Goal: Task Accomplishment & Management: Complete application form

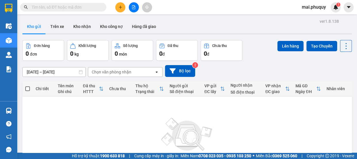
click at [123, 5] on button at bounding box center [120, 7] width 10 height 10
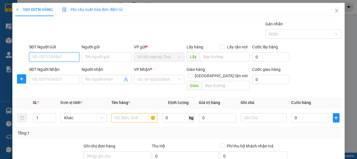
click at [43, 55] on input "SĐT Người Gửi" at bounding box center [54, 56] width 50 height 9
type input "0974774245"
click at [68, 68] on div "0974774245 - A Dương" at bounding box center [53, 68] width 43 height 6
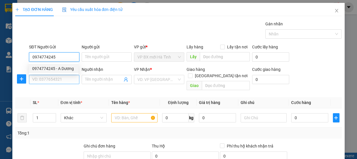
type input "A Dương"
type input "0974774245"
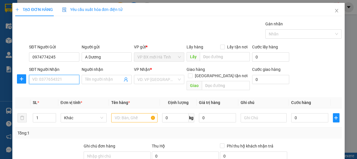
click at [50, 78] on input "SĐT Người Nhận" at bounding box center [54, 79] width 50 height 9
type input "0975413605"
click at [52, 92] on div "0975413605 - a tuấn" at bounding box center [53, 91] width 43 height 6
type input "a tuấn"
type input "phủ [PERSON_NAME][GEOGRAPHIC_DATA]"
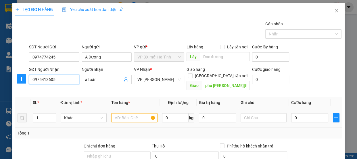
type input "0975413605"
click at [131, 113] on input "text" at bounding box center [134, 117] width 46 height 9
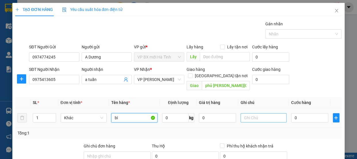
type input "bì"
click at [248, 113] on input "text" at bounding box center [264, 117] width 46 height 9
type input "p"
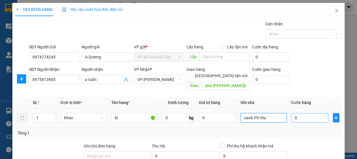
type input "oanh PV thu"
click at [296, 113] on input "0" at bounding box center [309, 117] width 37 height 9
type input "4"
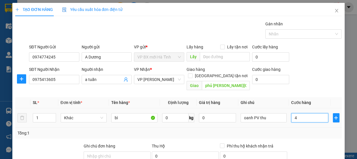
type input "40"
type input "400"
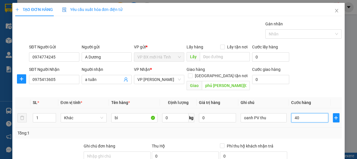
type input "400"
type input "4.000"
type input "40.000"
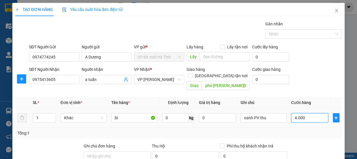
type input "40.000"
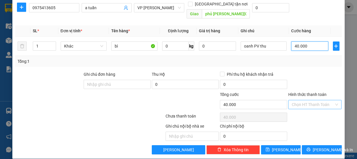
type input "40.000"
click at [299, 100] on input "Hình thức thanh toán" at bounding box center [313, 104] width 43 height 9
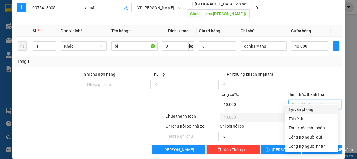
click at [302, 111] on div "Tại văn phòng" at bounding box center [312, 109] width 46 height 6
type input "0"
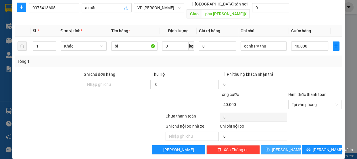
click at [286, 145] on button "[PERSON_NAME]" at bounding box center [281, 149] width 40 height 9
type input "0"
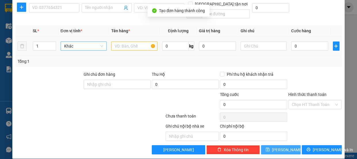
scroll to position [0, 0]
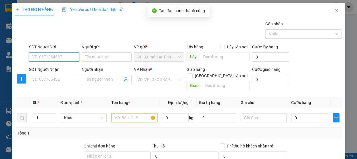
click at [54, 57] on input "SĐT Người Gửi" at bounding box center [54, 56] width 50 height 9
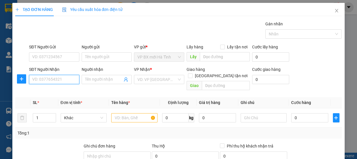
click at [42, 81] on input "SĐT Người Nhận" at bounding box center [54, 79] width 50 height 9
click at [43, 79] on input "0929435920" at bounding box center [54, 79] width 50 height 9
click at [46, 79] on input "0929435920" at bounding box center [54, 79] width 50 height 9
click at [54, 79] on input "0929435920" at bounding box center [54, 79] width 50 height 9
type input "0929435920"
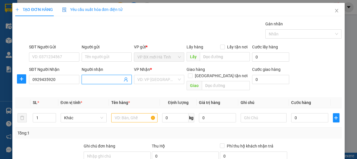
click at [85, 79] on input "Người nhận" at bounding box center [104, 79] width 38 height 6
type input "a"
click at [145, 76] on input "search" at bounding box center [157, 79] width 39 height 9
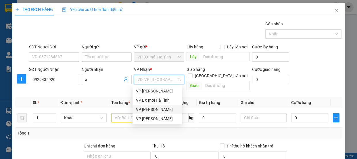
click at [149, 109] on div "VP [PERSON_NAME]" at bounding box center [157, 109] width 43 height 6
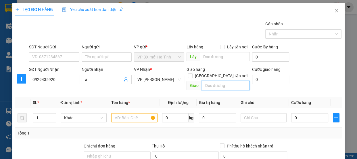
click at [205, 81] on input "text" at bounding box center [226, 85] width 48 height 9
type input "[GEOGRAPHIC_DATA]"
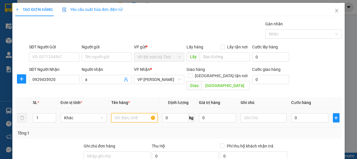
click at [133, 113] on input "text" at bounding box center [134, 117] width 46 height 9
type input "thùng"
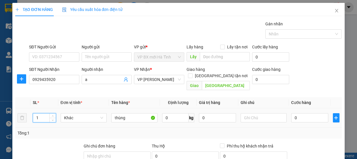
click at [25, 114] on tr "1 Khác thùng 0 kg 0 0" at bounding box center [178, 117] width 327 height 19
type input "2"
click at [292, 113] on input "0" at bounding box center [309, 117] width 37 height 9
type input "1"
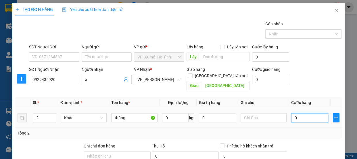
type input "1"
type input "10"
type input "100"
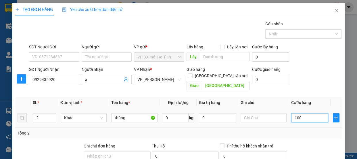
type input "100"
type input "1.000"
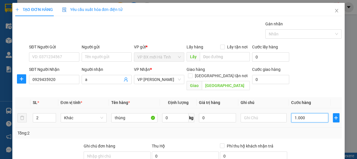
type input "10.000"
type input "100.000"
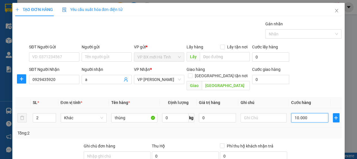
type input "100.000"
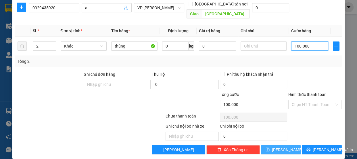
type input "100.000"
click at [283, 146] on span "[PERSON_NAME]" at bounding box center [287, 149] width 31 height 6
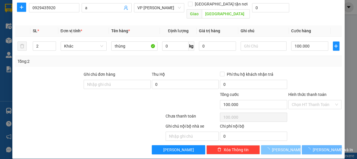
type input "1"
type input "0"
